Goal: Register for event/course

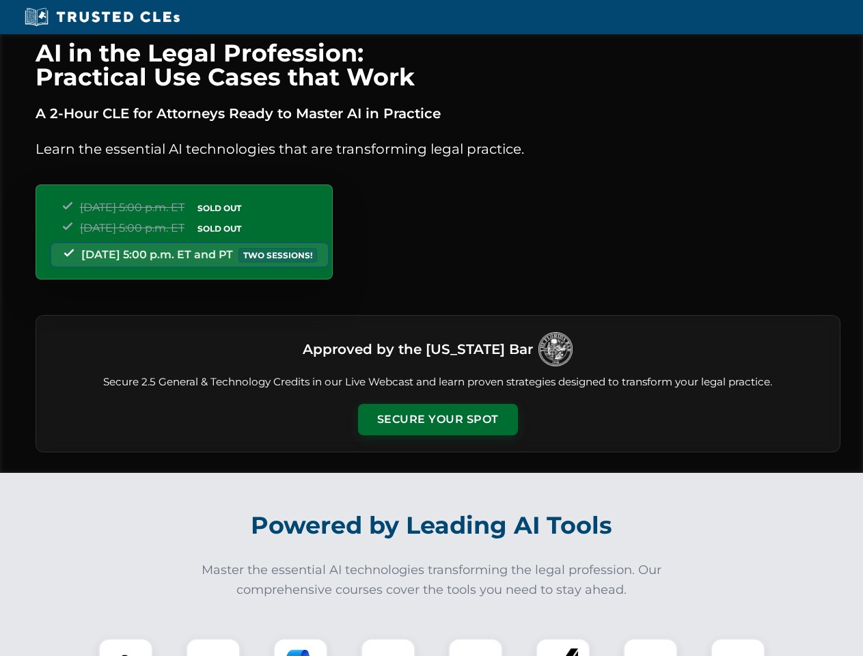
click at [437, 419] on button "Secure Your Spot" at bounding box center [438, 419] width 160 height 31
click at [126, 647] on img at bounding box center [126, 665] width 40 height 40
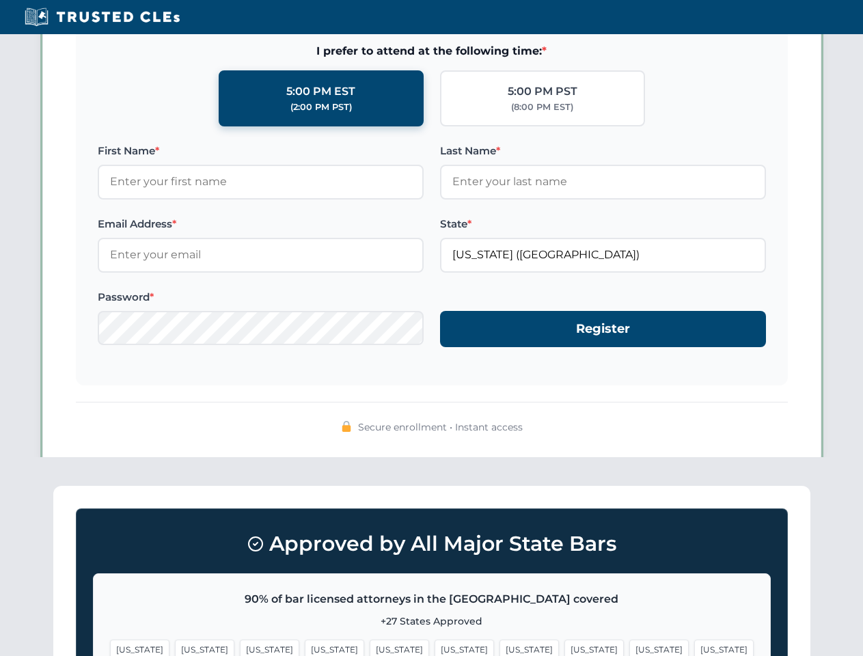
click at [499, 647] on span "[US_STATE]" at bounding box center [528, 649] width 59 height 20
click at [629, 647] on span "[US_STATE]" at bounding box center [658, 649] width 59 height 20
